Goal: Check status

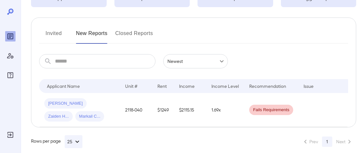
scroll to position [65, 0]
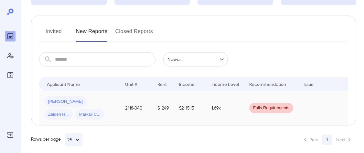
click at [220, 107] on td "1.69x" at bounding box center [225, 108] width 38 height 34
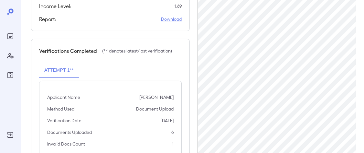
scroll to position [226, 0]
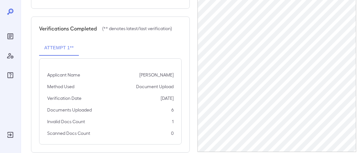
scroll to position [260, 0]
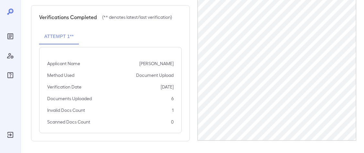
scroll to position [260, 0]
